Goal: Understand site structure: Understand site structure

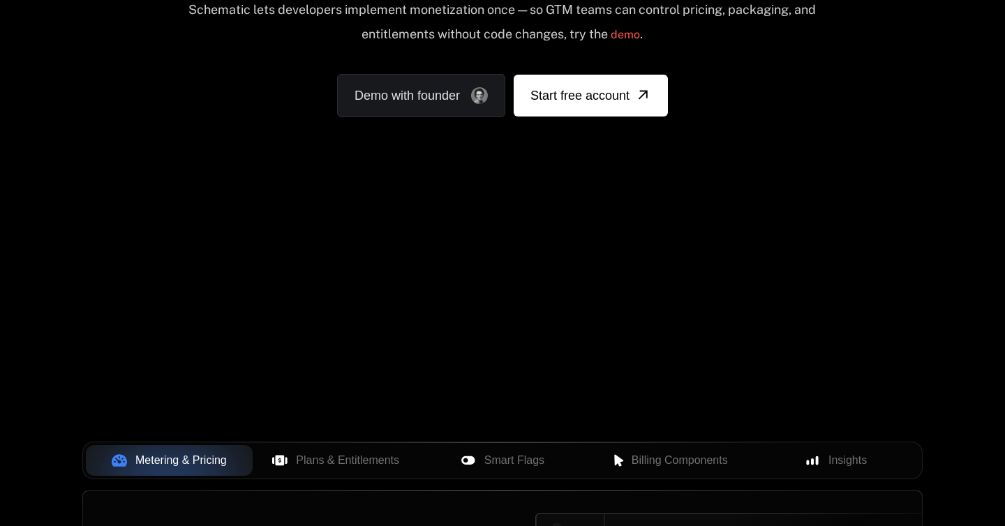
scroll to position [202, 0]
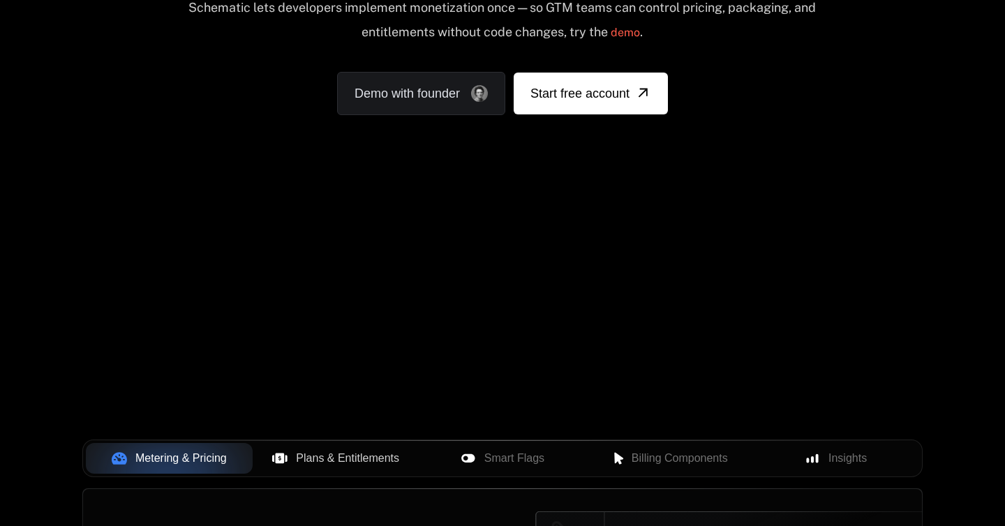
click at [341, 455] on span "Plans & Entitlements" at bounding box center [347, 458] width 103 height 17
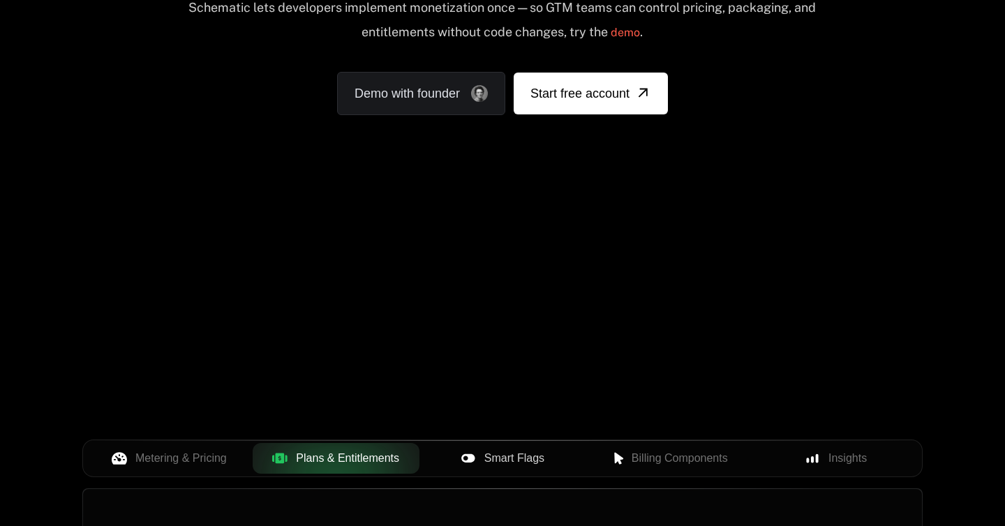
click at [510, 451] on span "Smart Flags" at bounding box center [514, 458] width 60 height 17
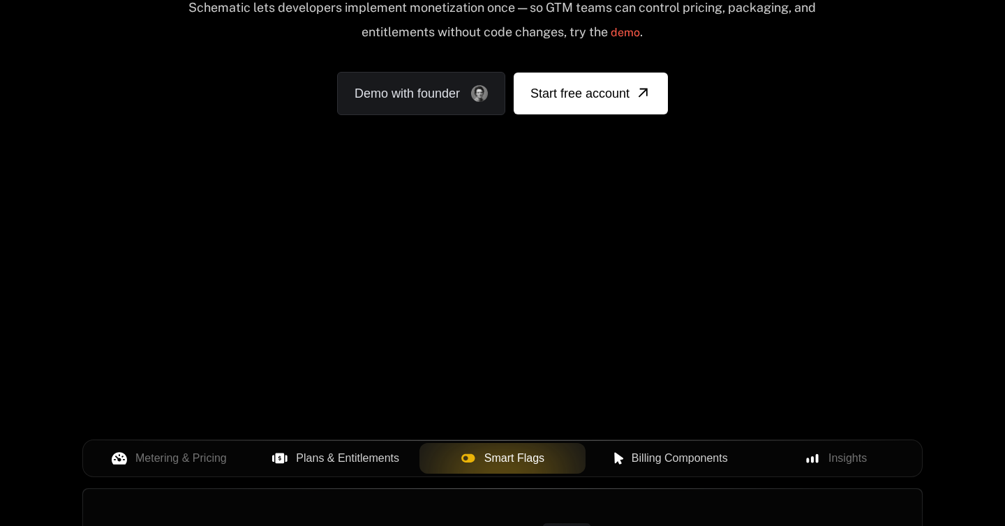
click at [648, 450] on span "Billing Components" at bounding box center [679, 458] width 96 height 17
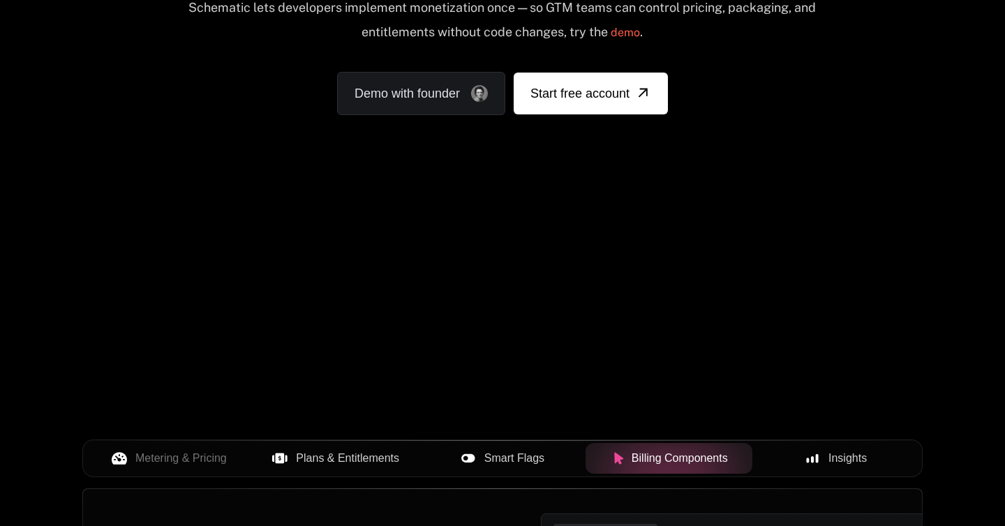
click at [818, 458] on rect at bounding box center [817, 458] width 3 height 9
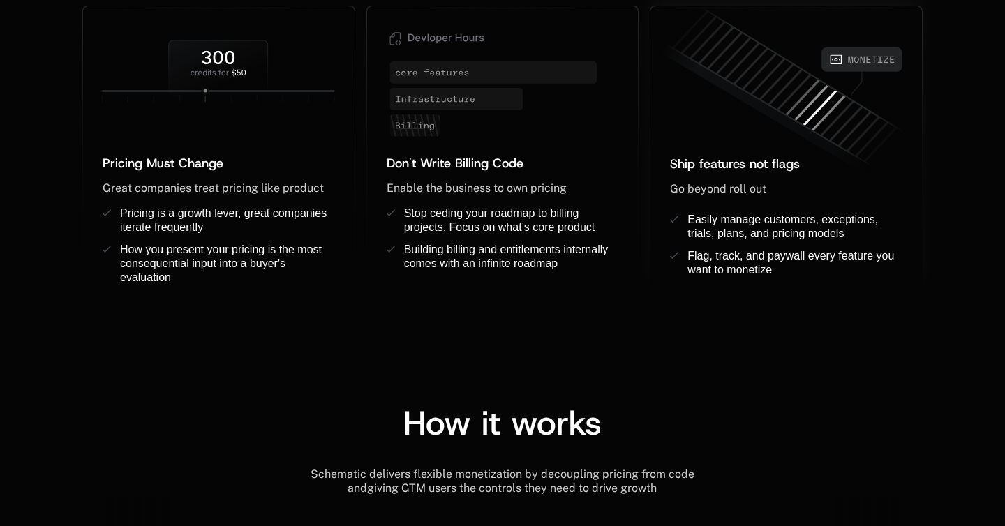
scroll to position [1220, 0]
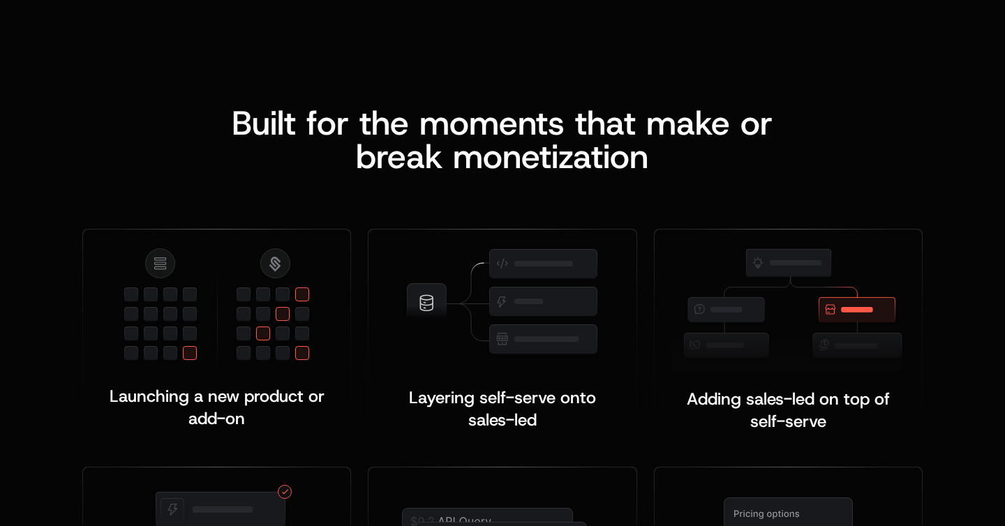
scroll to position [2623, 0]
